Goal: Information Seeking & Learning: Compare options

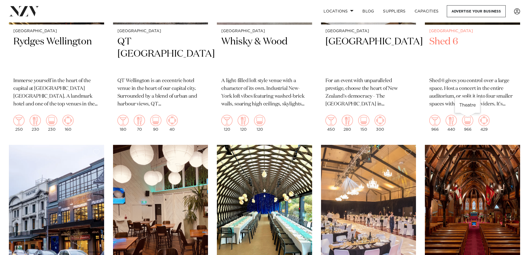
scroll to position [416, 0]
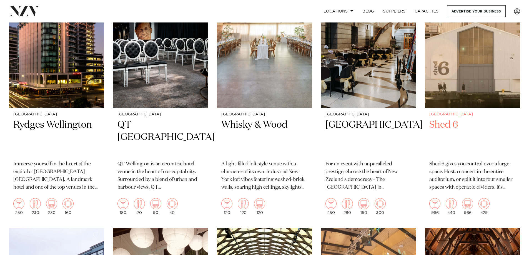
click at [466, 70] on img at bounding box center [472, 44] width 95 height 128
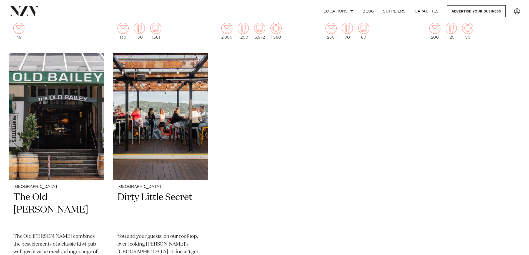
scroll to position [1886, 0]
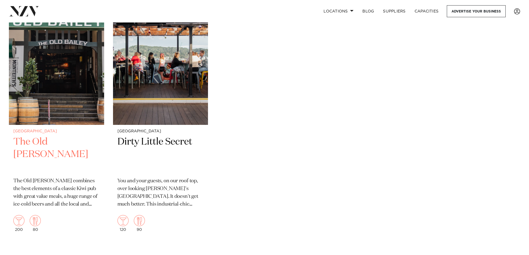
click at [72, 110] on img at bounding box center [56, 61] width 95 height 128
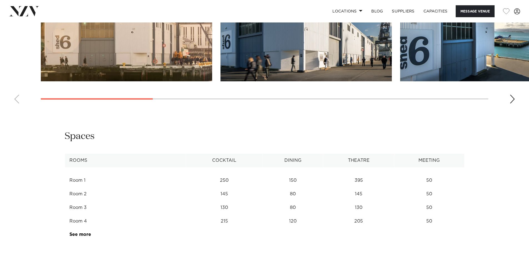
scroll to position [777, 0]
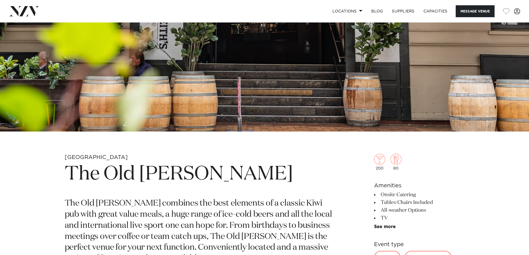
scroll to position [250, 0]
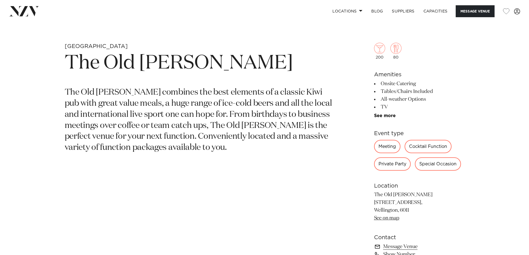
click at [436, 162] on div "Special Occasion" at bounding box center [438, 163] width 46 height 13
click at [437, 167] on div "Special Occasion" at bounding box center [438, 163] width 46 height 13
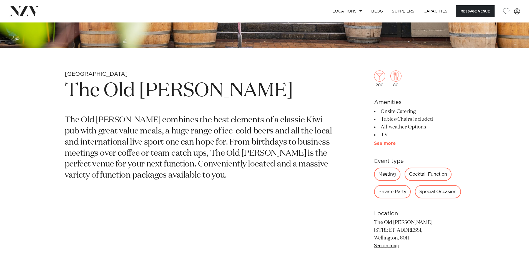
click at [387, 144] on link "See more" at bounding box center [395, 143] width 43 height 4
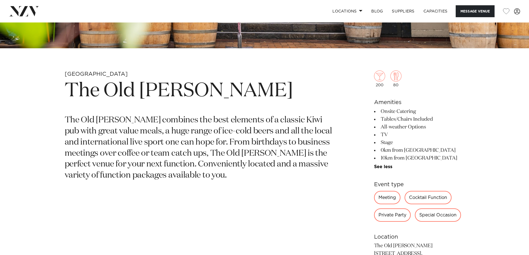
scroll to position [250, 0]
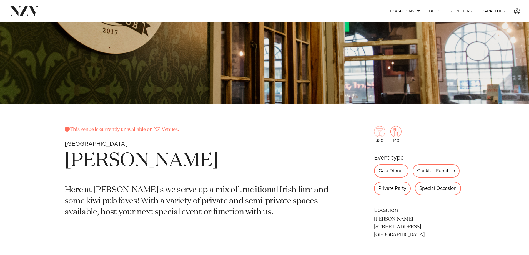
scroll to position [250, 0]
